Goal: Use online tool/utility: Utilize a website feature to perform a specific function

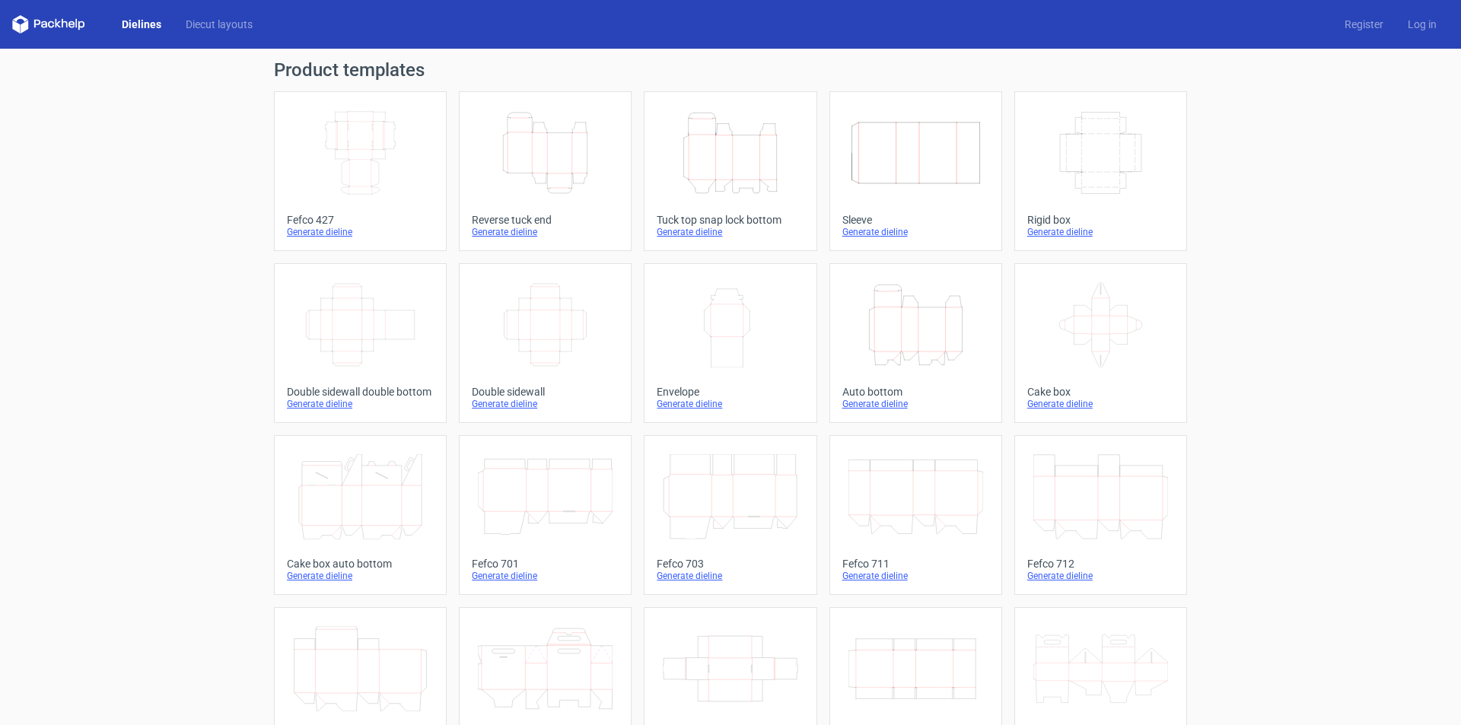
click at [577, 149] on icon "Height Depth Width" at bounding box center [545, 152] width 135 height 85
click at [553, 194] on icon "Height Depth Width" at bounding box center [545, 152] width 135 height 85
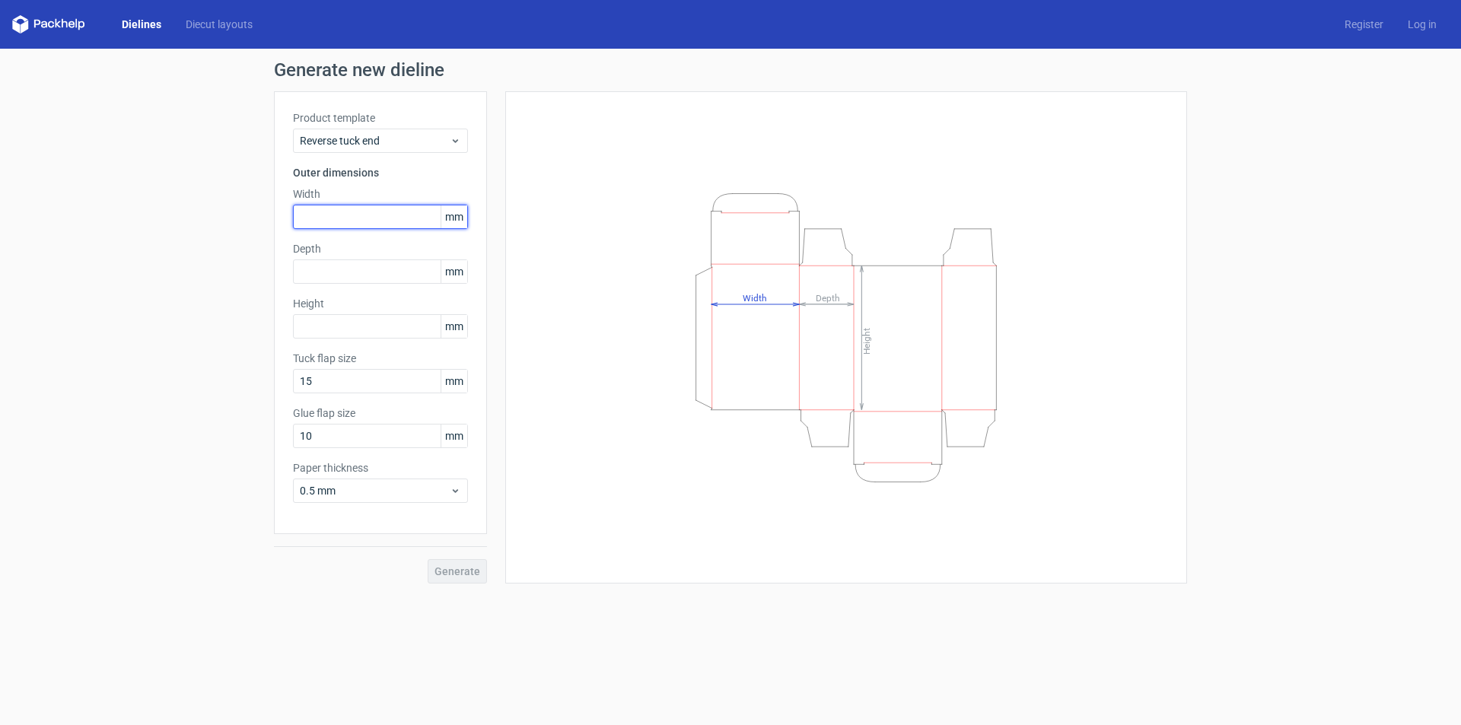
click at [355, 218] on input "text" at bounding box center [380, 217] width 175 height 24
type input "68"
type input "2"
